Goal: Navigation & Orientation: Find specific page/section

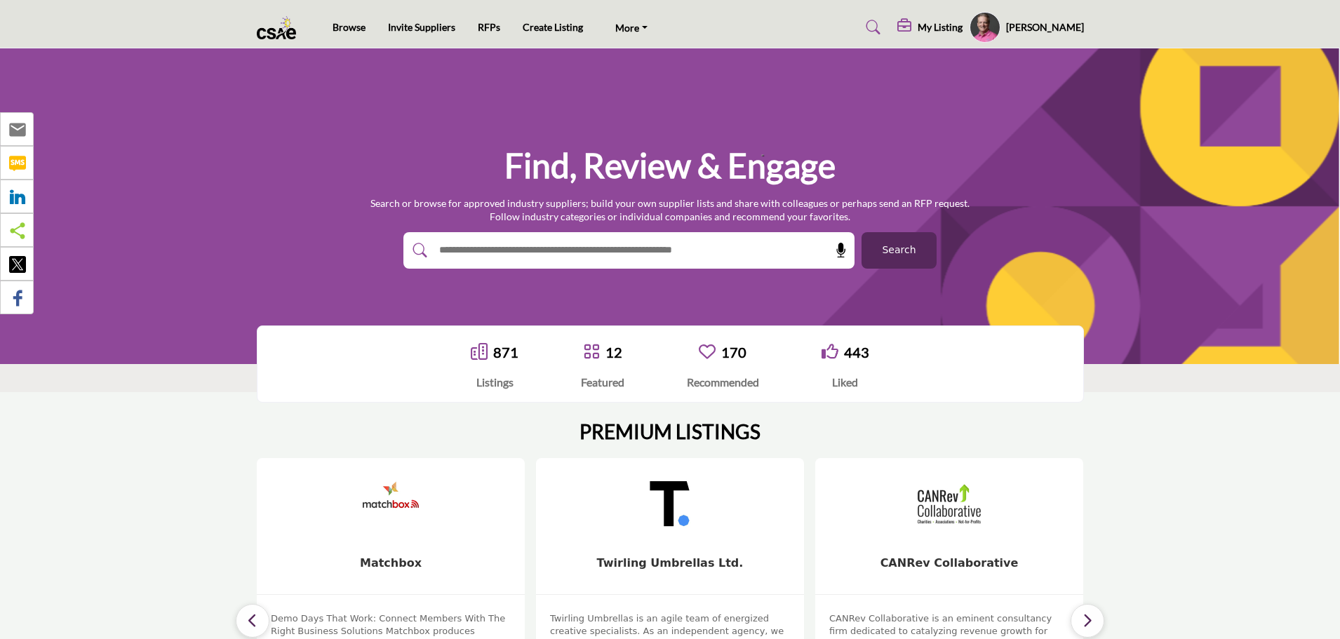
click at [962, 26] on h5 "My Listing" at bounding box center [939, 27] width 45 height 13
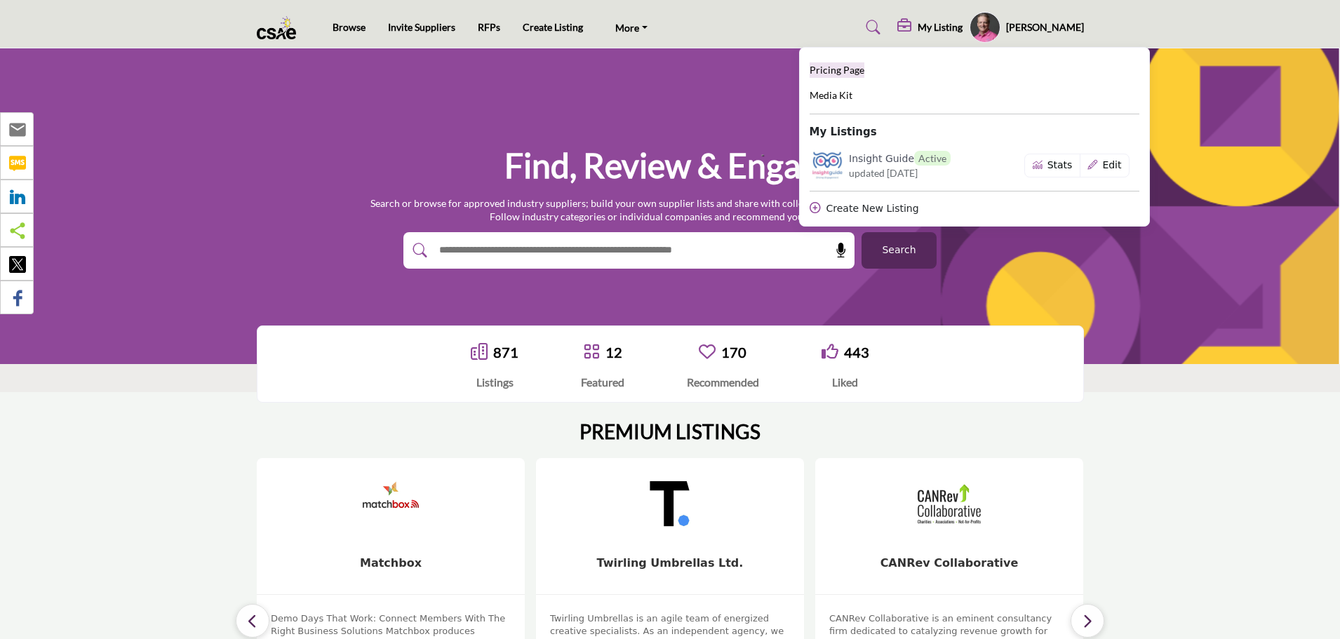
click at [861, 65] on span "Pricing Page" at bounding box center [836, 70] width 55 height 12
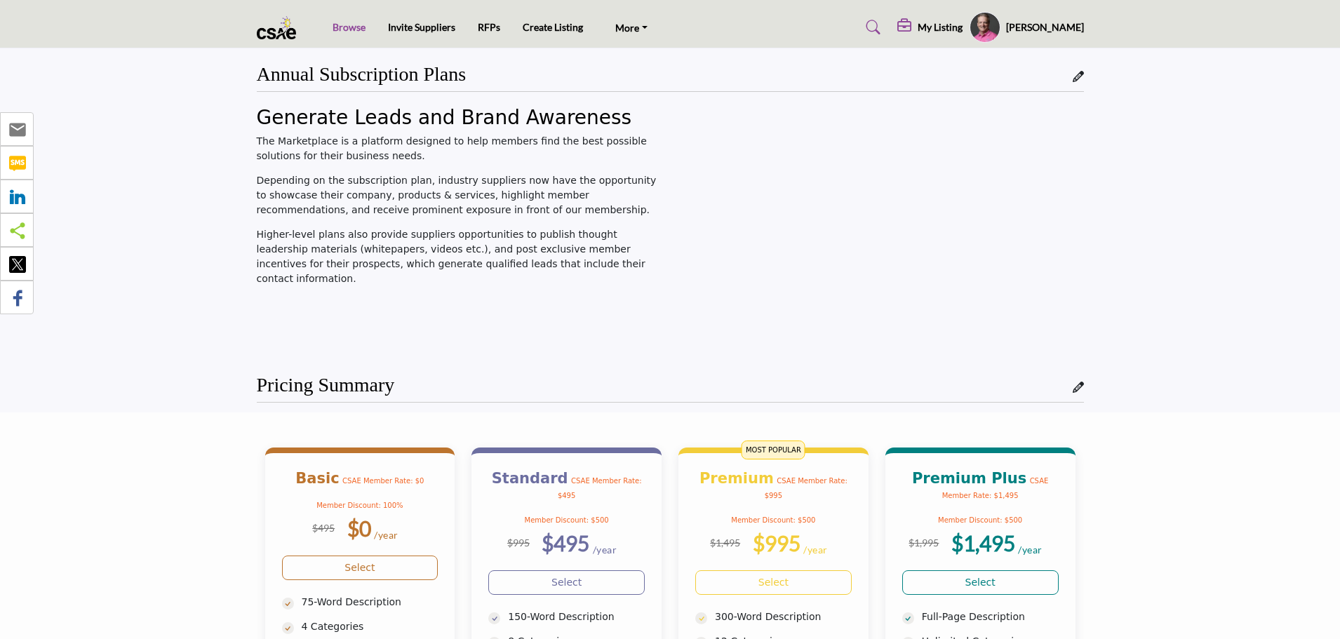
click at [349, 27] on link "Browse" at bounding box center [348, 27] width 33 height 12
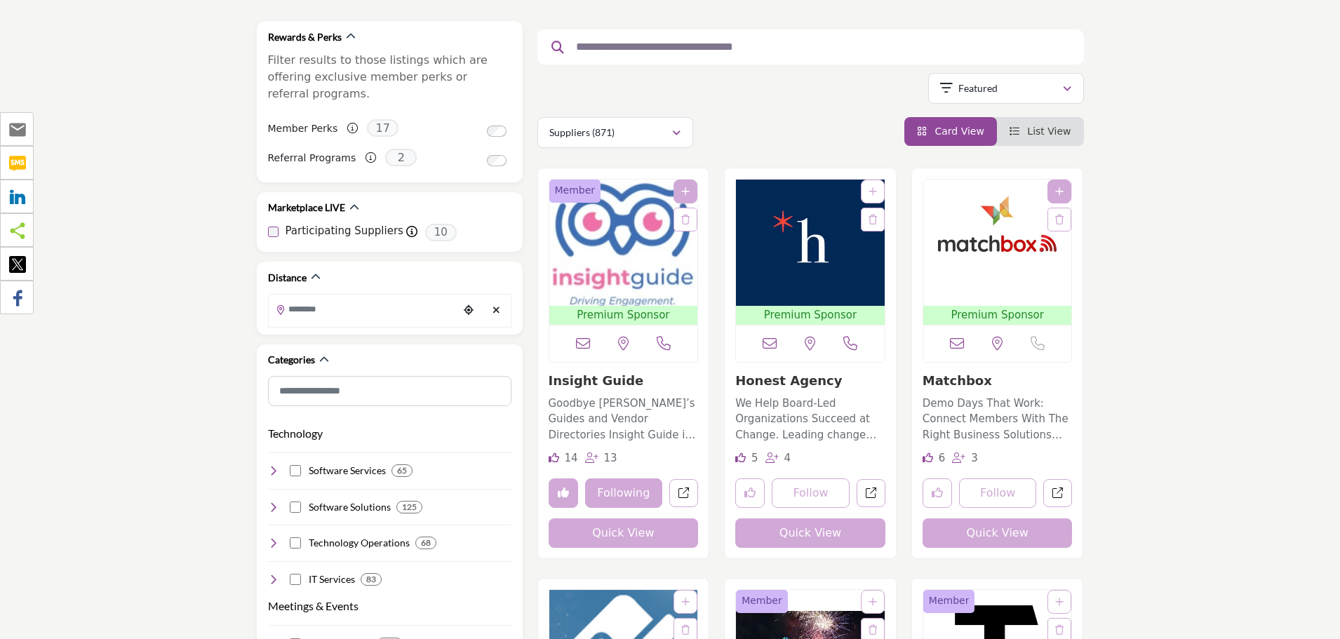
scroll to position [281, 0]
